Goal: Navigation & Orientation: Find specific page/section

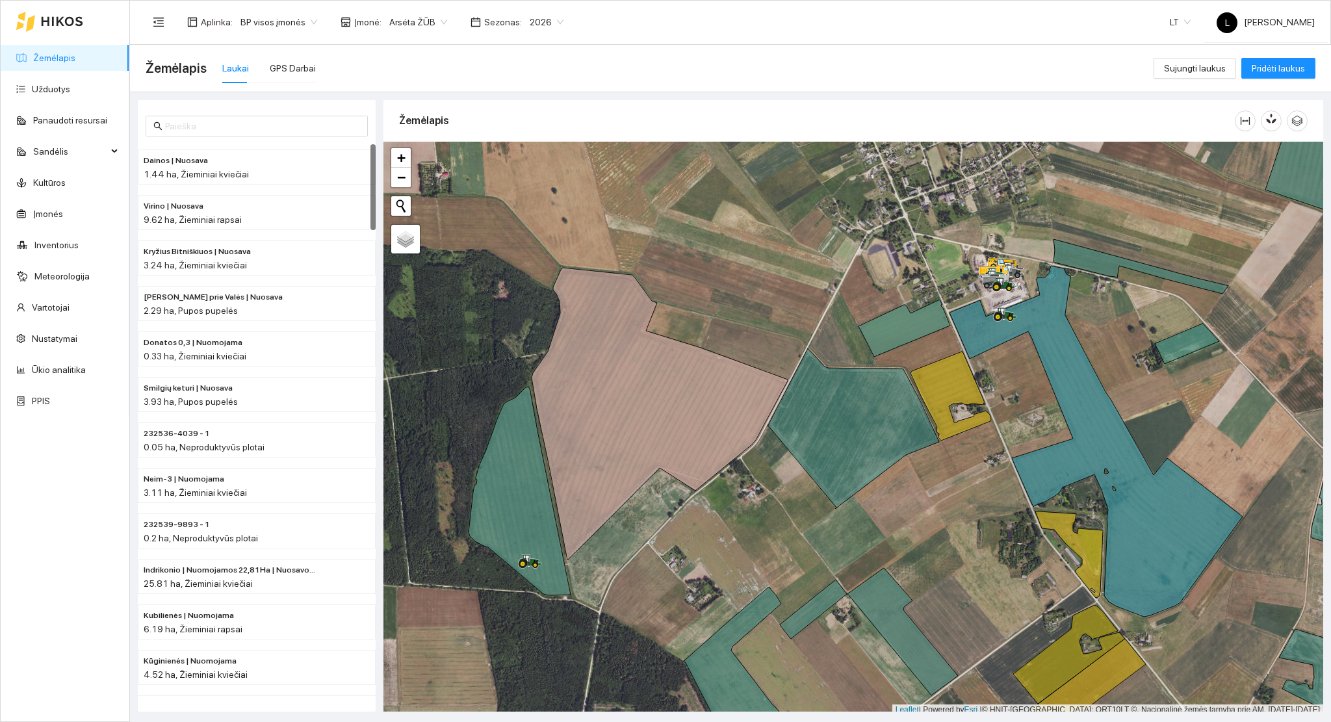
click at [70, 22] on icon at bounding box center [62, 21] width 42 height 10
drag, startPoint x: 725, startPoint y: 485, endPoint x: 712, endPoint y: 499, distance: 19.3
click at [712, 499] on div at bounding box center [853, 429] width 940 height 574
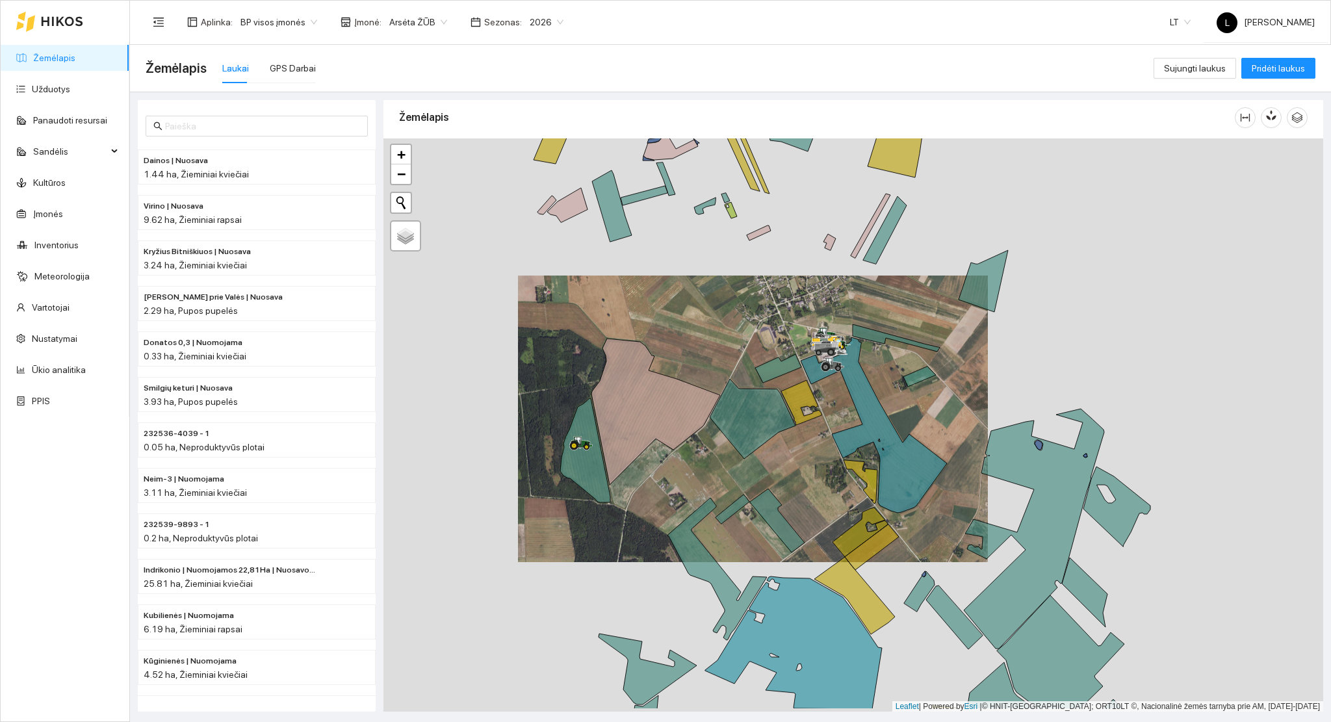
drag, startPoint x: 710, startPoint y: 522, endPoint x: 682, endPoint y: 466, distance: 62.2
click at [685, 469] on div at bounding box center [853, 425] width 940 height 574
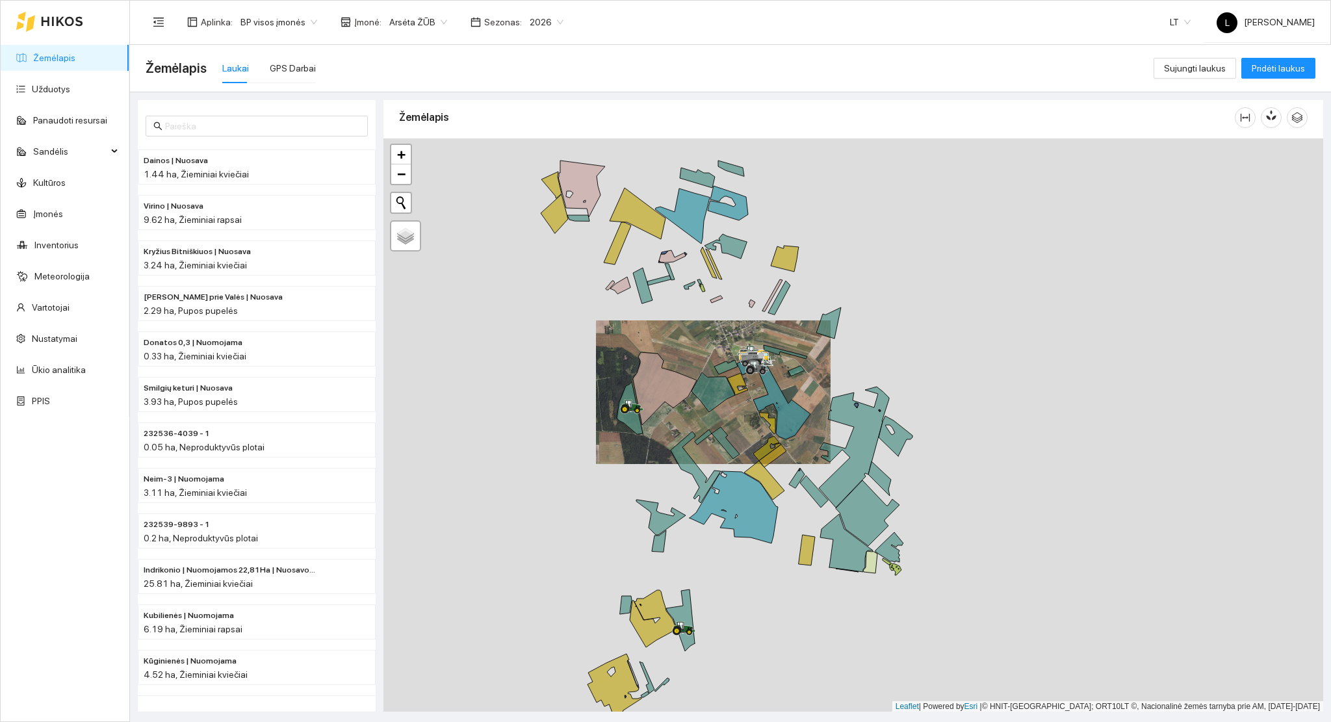
drag, startPoint x: 667, startPoint y: 530, endPoint x: 667, endPoint y: 511, distance: 18.2
click at [667, 511] on icon at bounding box center [660, 517] width 49 height 35
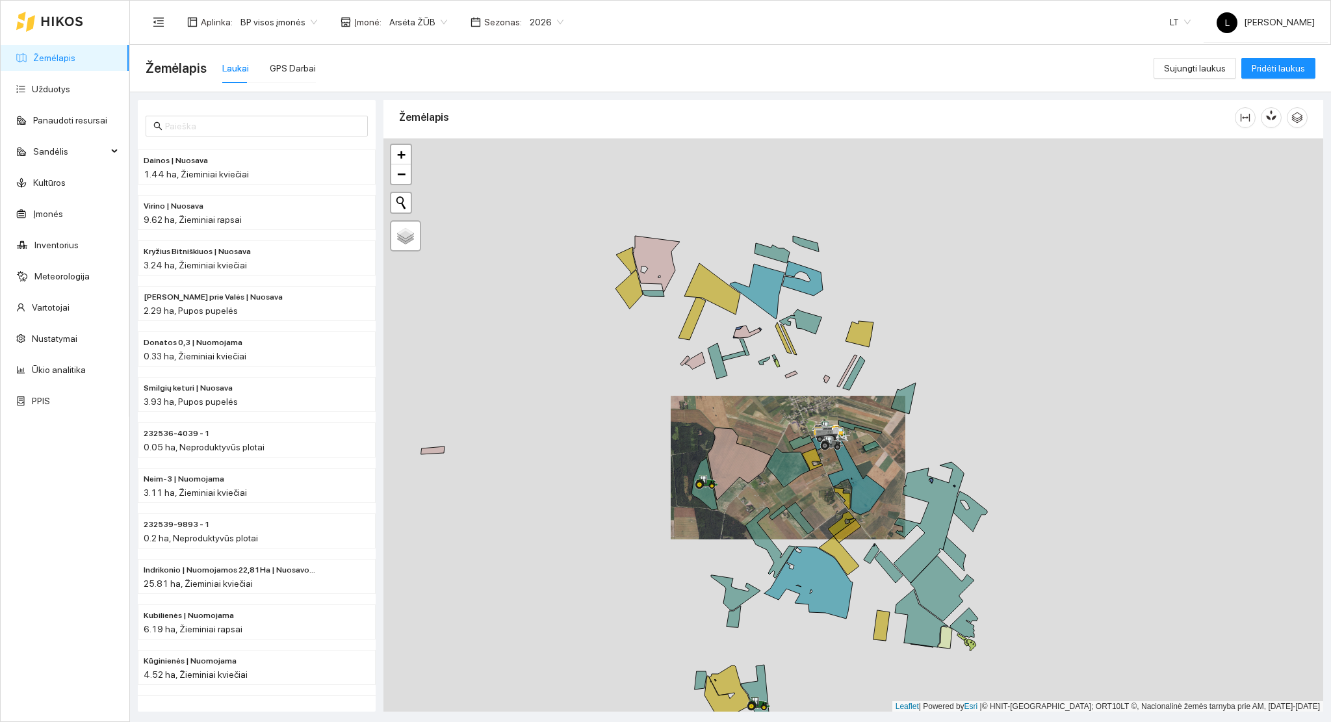
drag, startPoint x: 682, startPoint y: 514, endPoint x: 756, endPoint y: 594, distance: 109.4
click at [756, 594] on div at bounding box center [853, 425] width 940 height 574
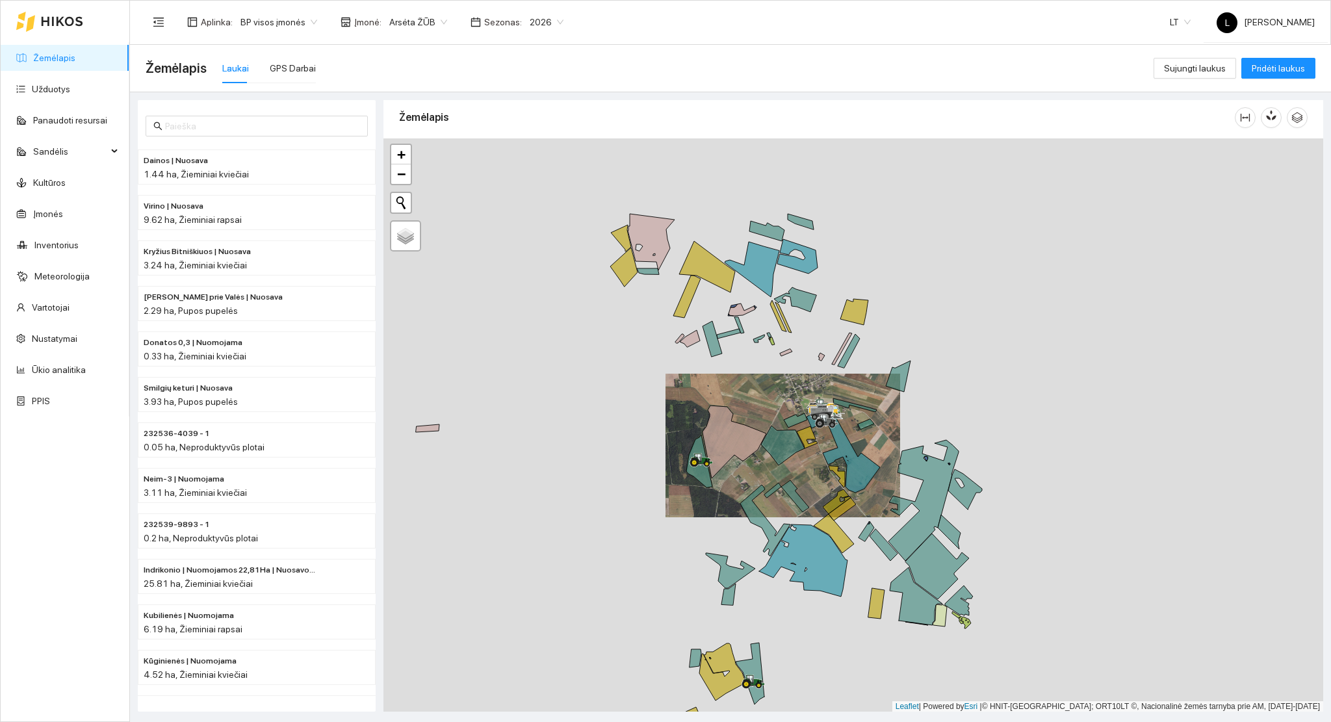
drag, startPoint x: 756, startPoint y: 593, endPoint x: 726, endPoint y: 514, distance: 83.9
click at [726, 553] on icon at bounding box center [730, 570] width 49 height 35
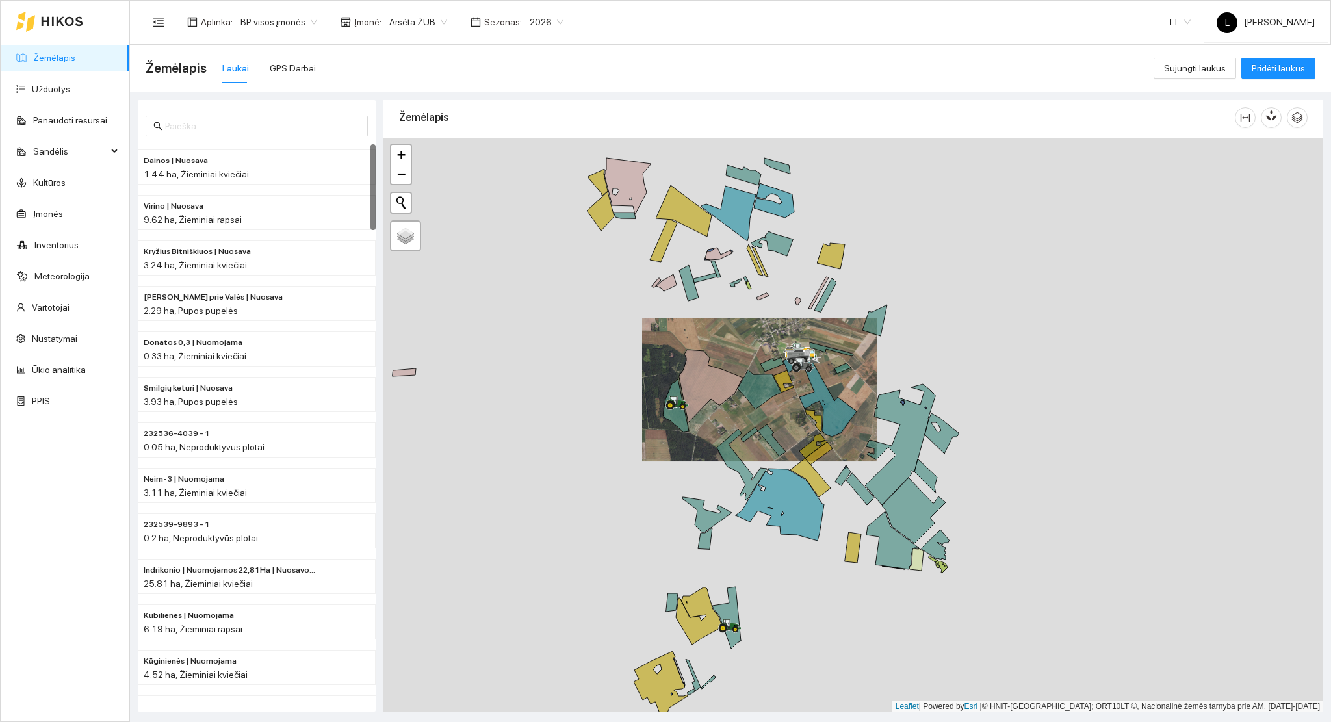
click at [75, 58] on link "Žemėlapis" at bounding box center [54, 58] width 42 height 10
